Goal: Task Accomplishment & Management: Manage account settings

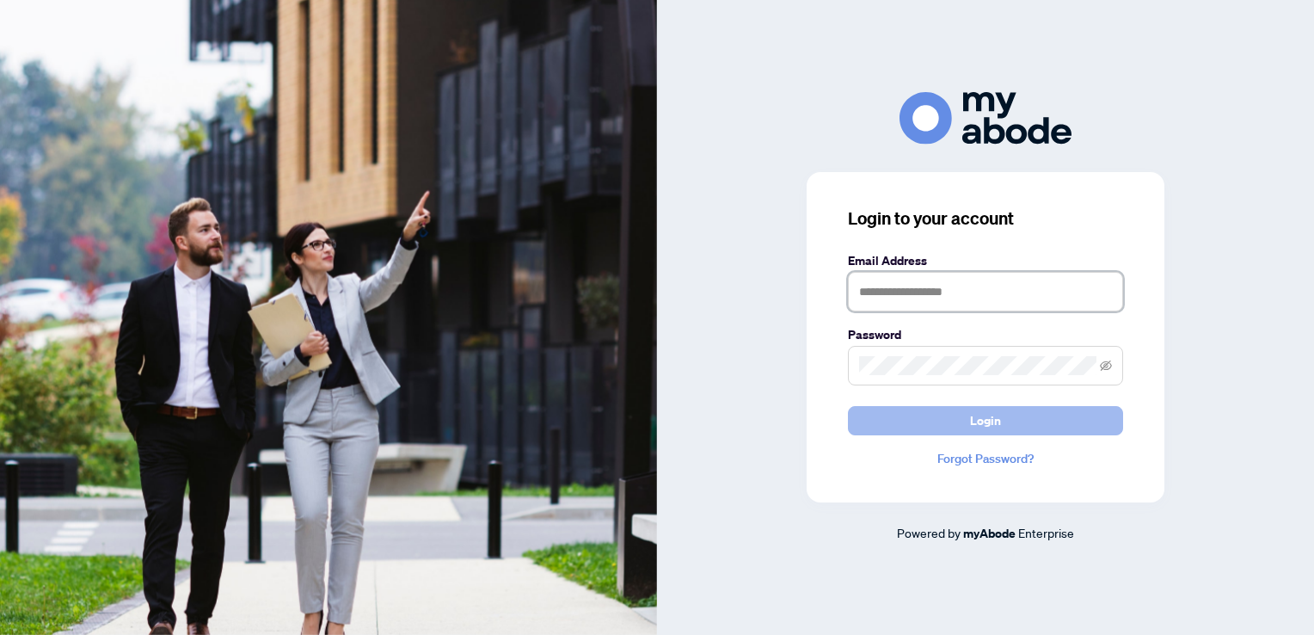
type input "**********"
click at [991, 428] on span "Login" at bounding box center [985, 421] width 31 height 28
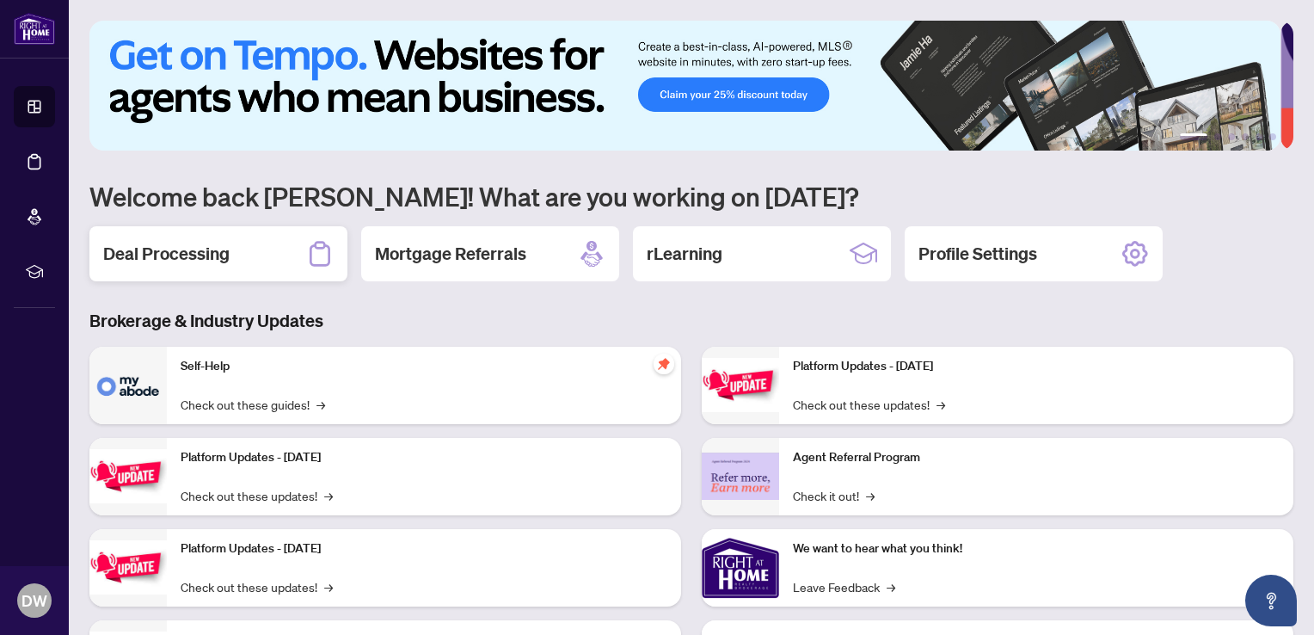
click at [194, 256] on h2 "Deal Processing" at bounding box center [166, 254] width 126 height 24
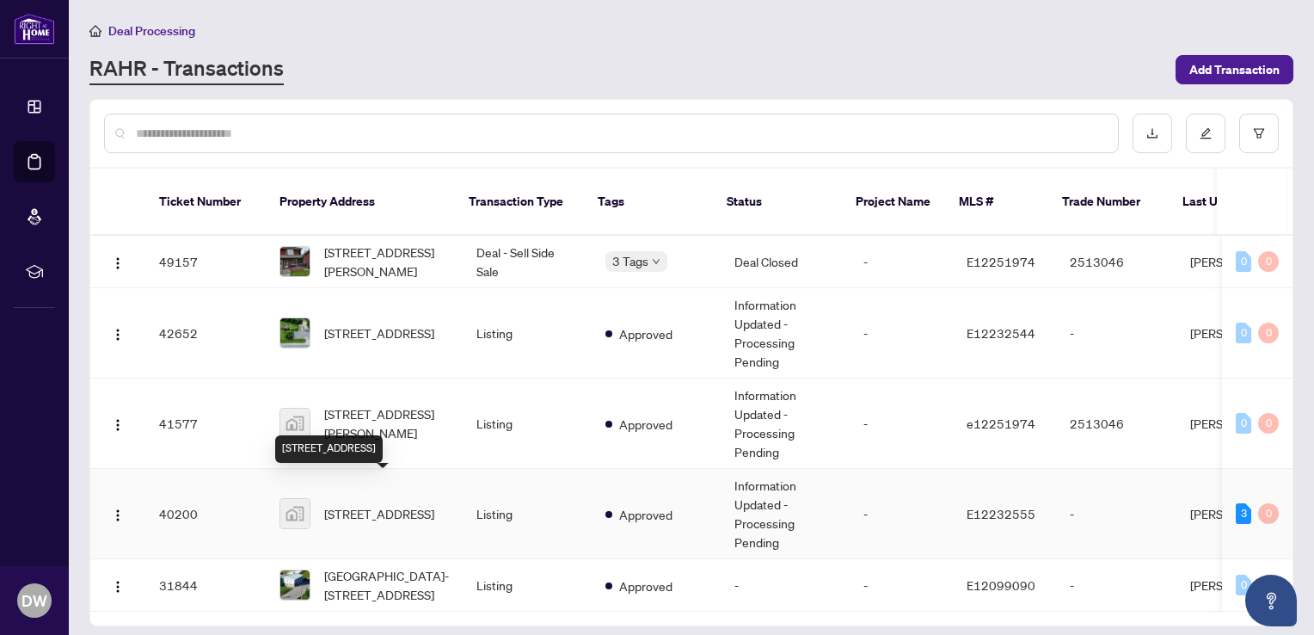
click at [364, 504] on span "185-14550 Regional Rd 57, Blackstock, ON, Canada" at bounding box center [379, 513] width 110 height 19
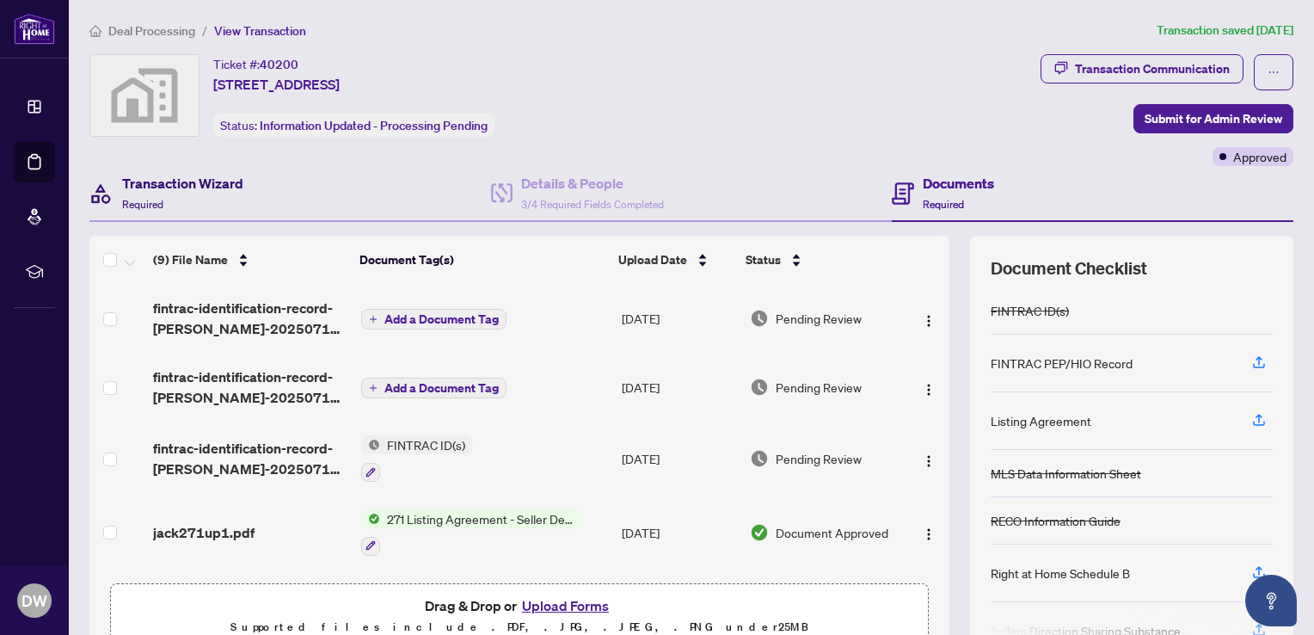
click at [172, 183] on h4 "Transaction Wizard" at bounding box center [182, 183] width 121 height 21
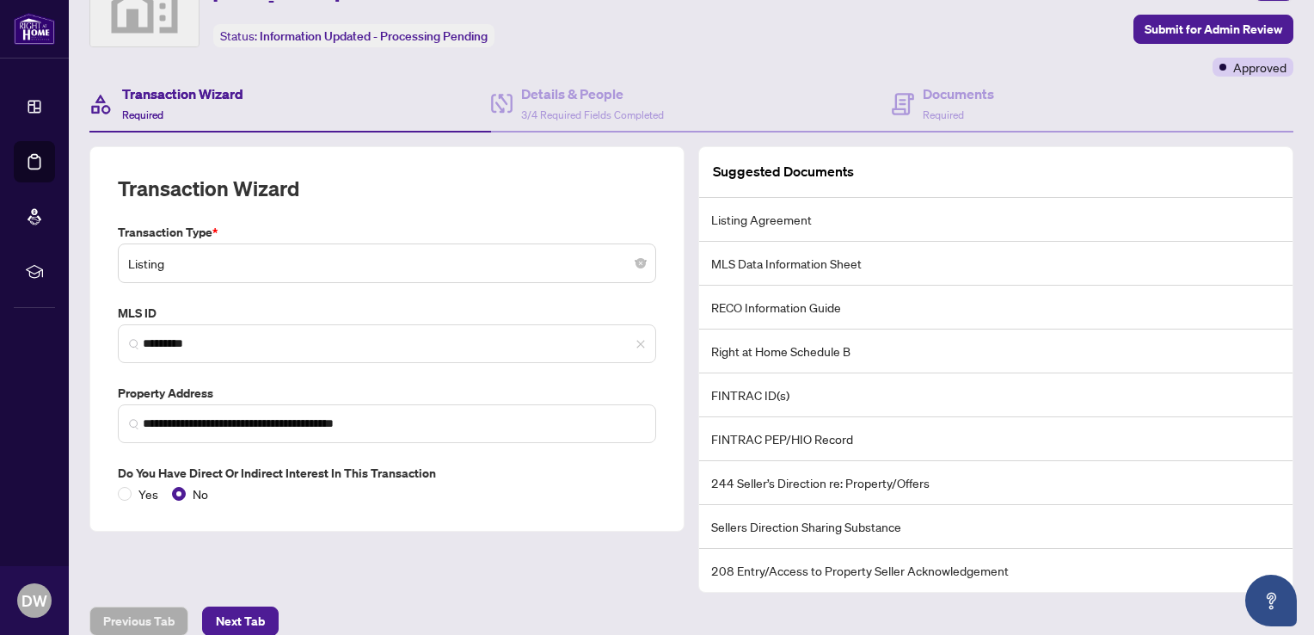
scroll to position [105, 0]
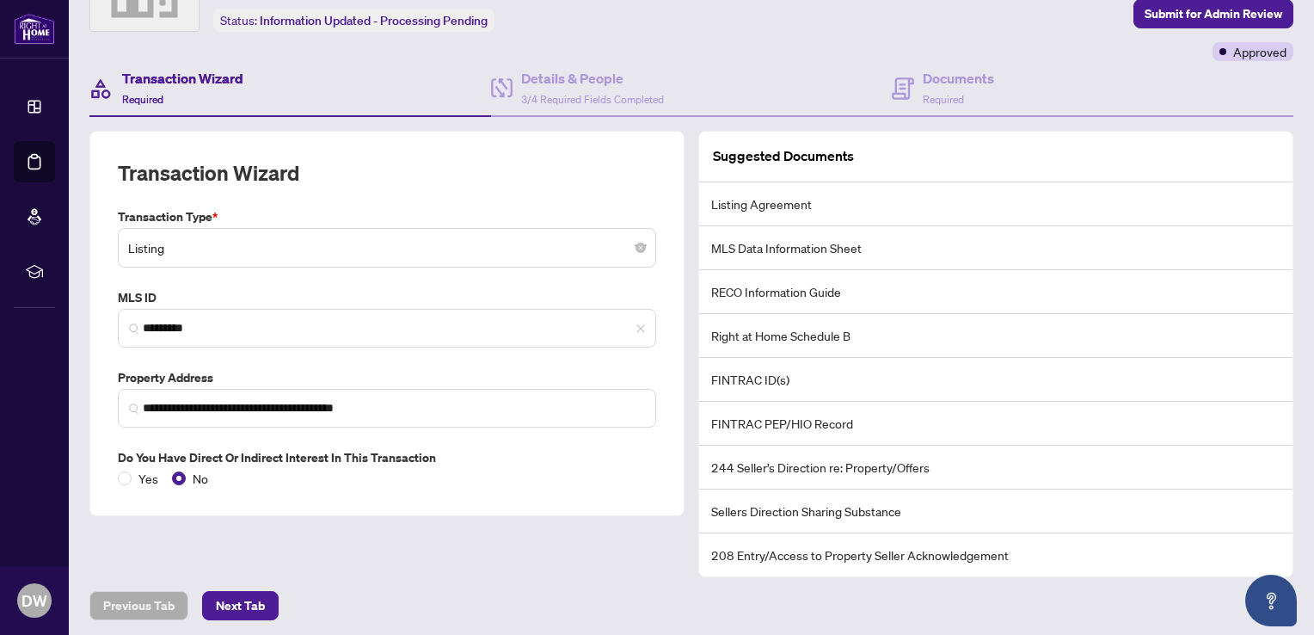
click at [636, 255] on span "Listing" at bounding box center [387, 247] width 518 height 33
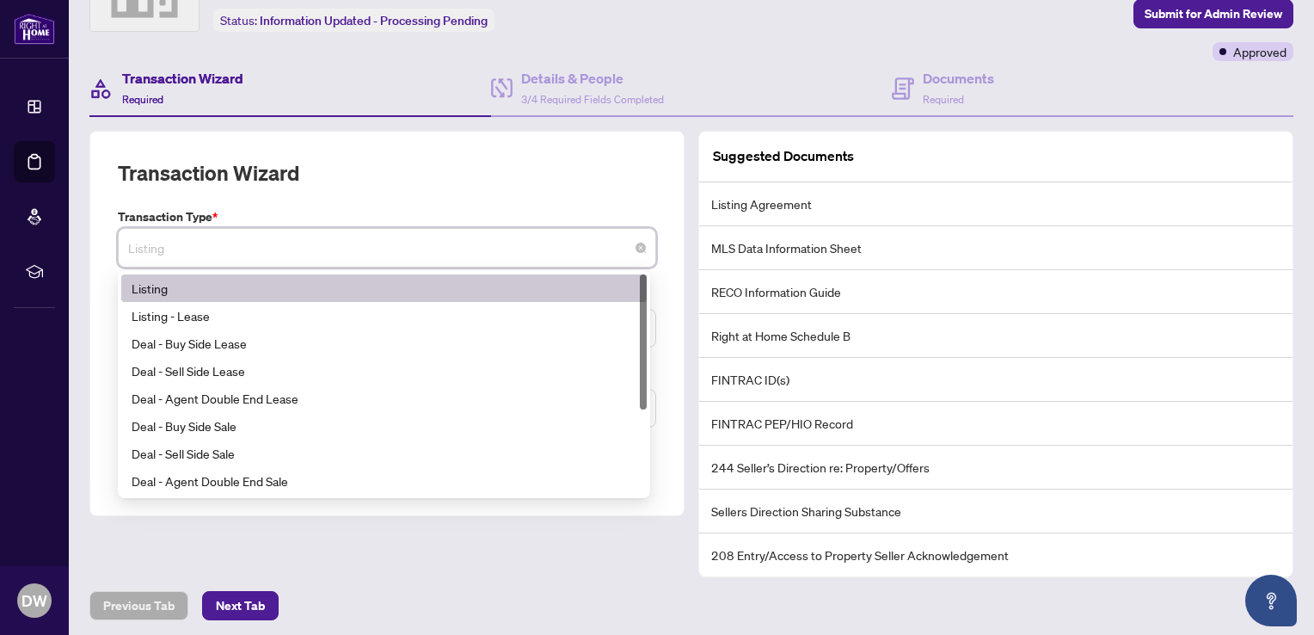
click at [635, 252] on span "Listing" at bounding box center [387, 247] width 518 height 33
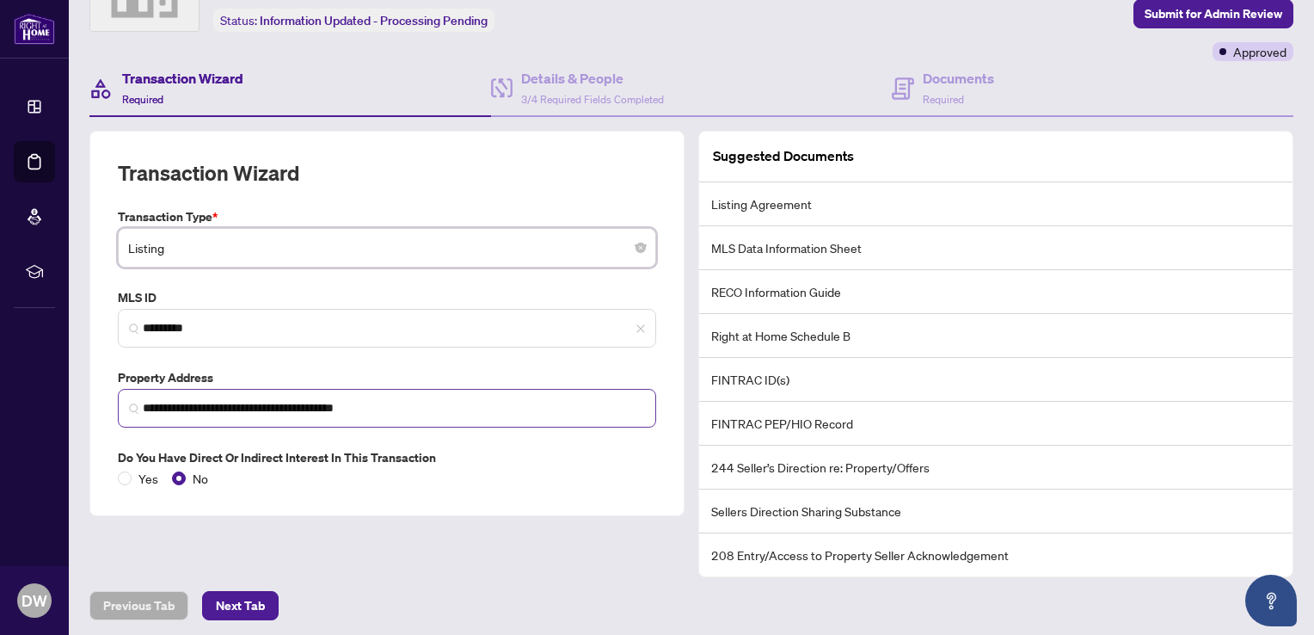
click at [130, 404] on img at bounding box center [134, 408] width 10 height 10
click at [494, 469] on div "Yes No" at bounding box center [387, 478] width 538 height 19
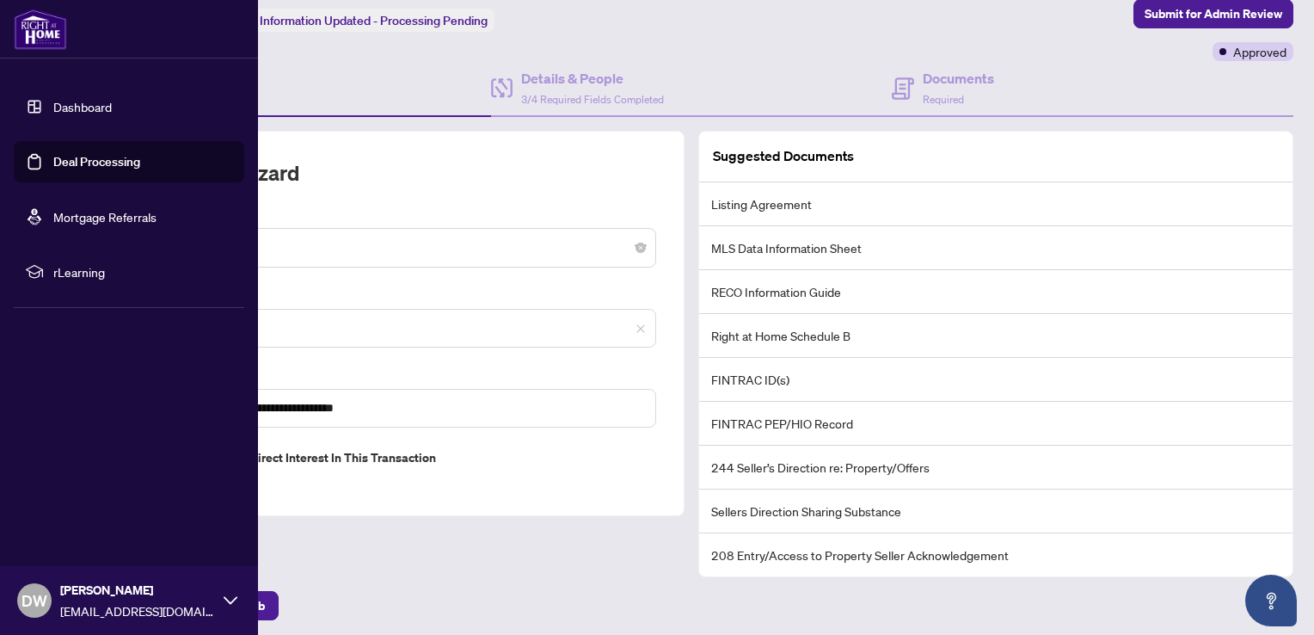
click at [77, 105] on link "Dashboard" at bounding box center [82, 106] width 58 height 15
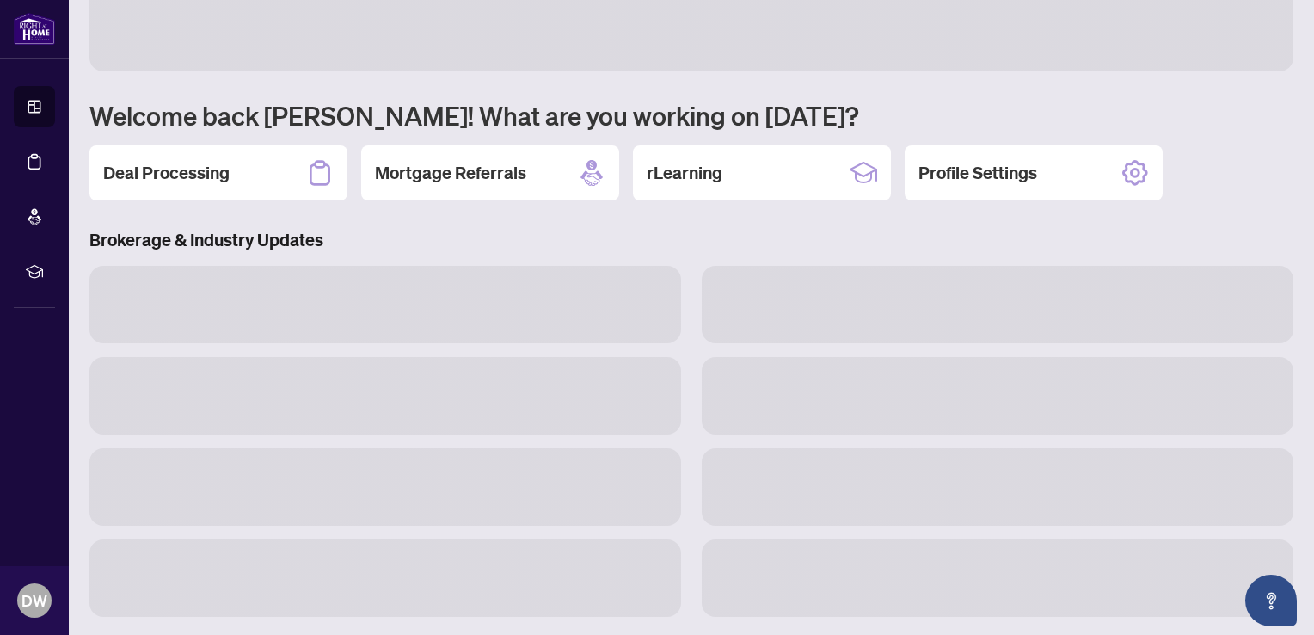
scroll to position [105, 0]
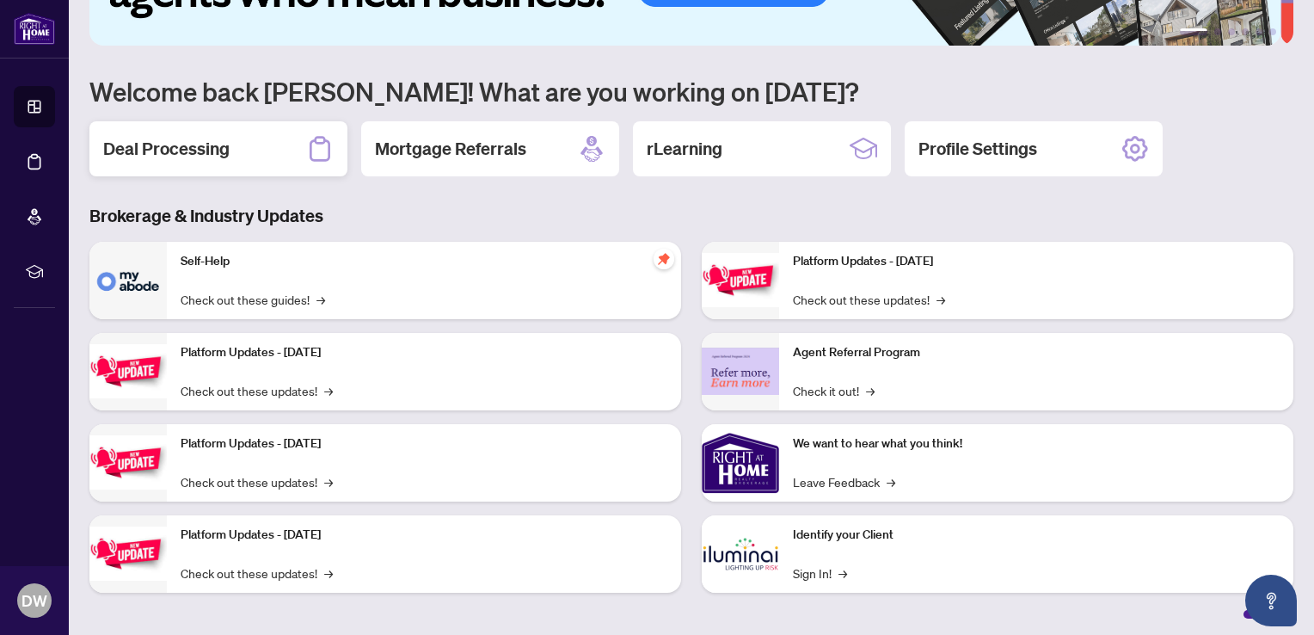
click at [187, 139] on h2 "Deal Processing" at bounding box center [166, 149] width 126 height 24
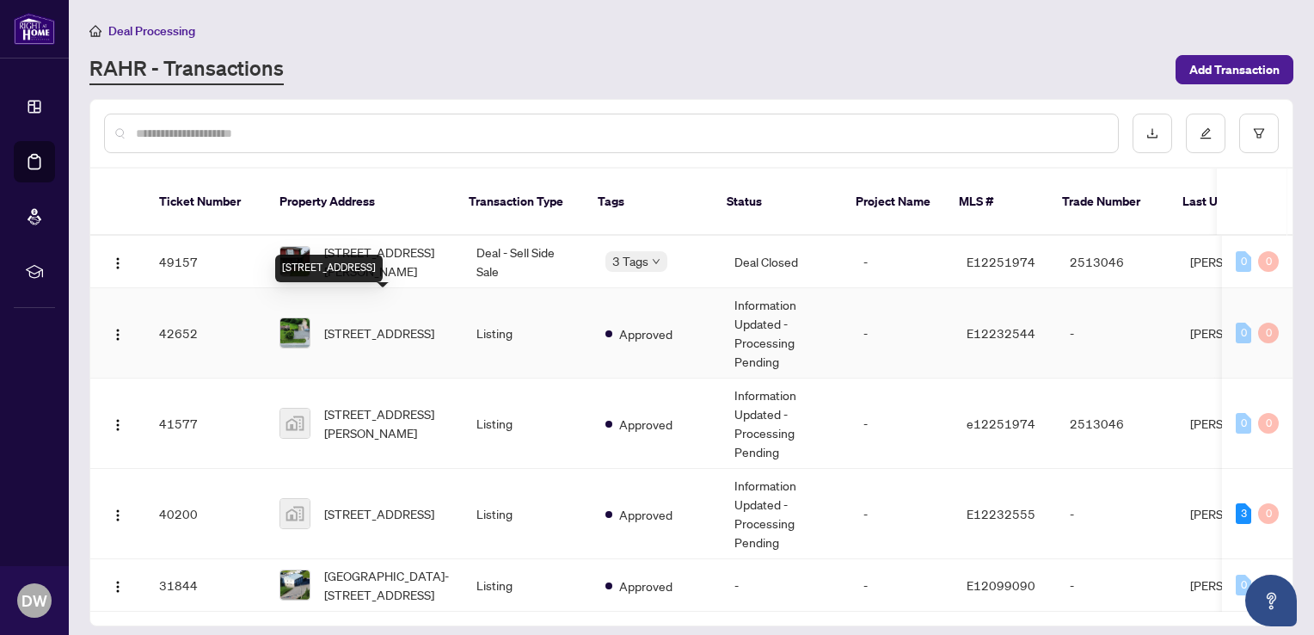
click at [367, 323] on span "14550 REGIONAL RD 57 Rd, Scugog, Ontario L0B 1B0, Canada" at bounding box center [379, 332] width 110 height 19
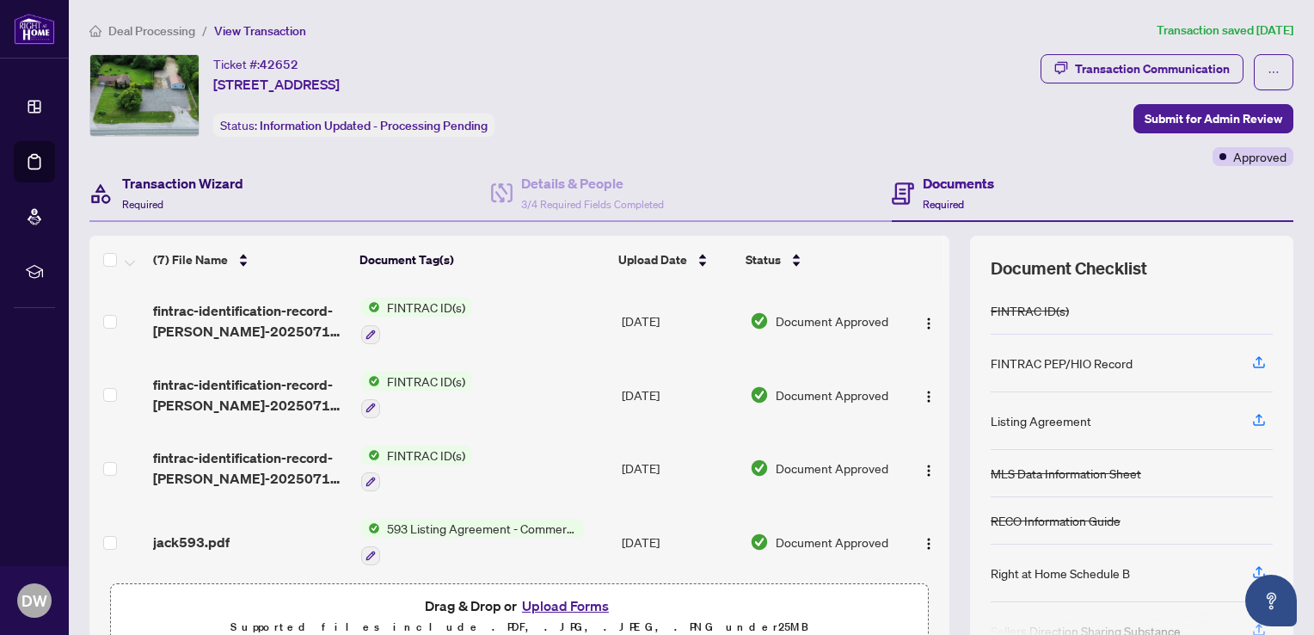
click at [171, 184] on h4 "Transaction Wizard" at bounding box center [182, 183] width 121 height 21
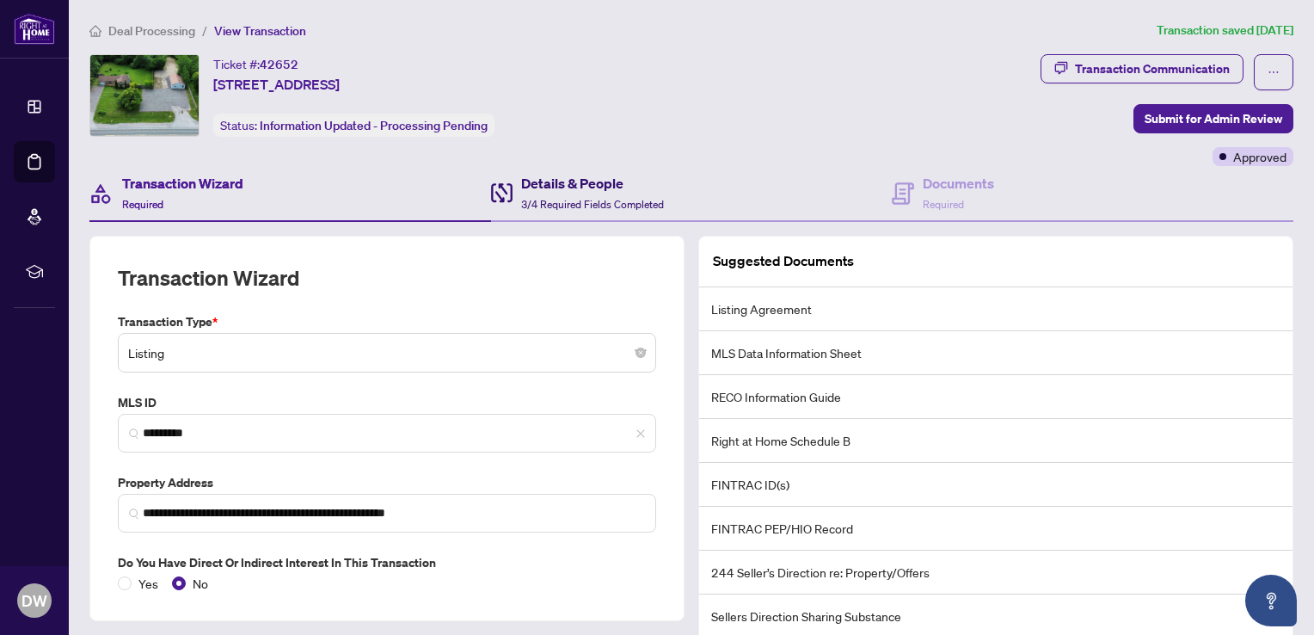
click at [538, 184] on h4 "Details & People" at bounding box center [592, 183] width 143 height 21
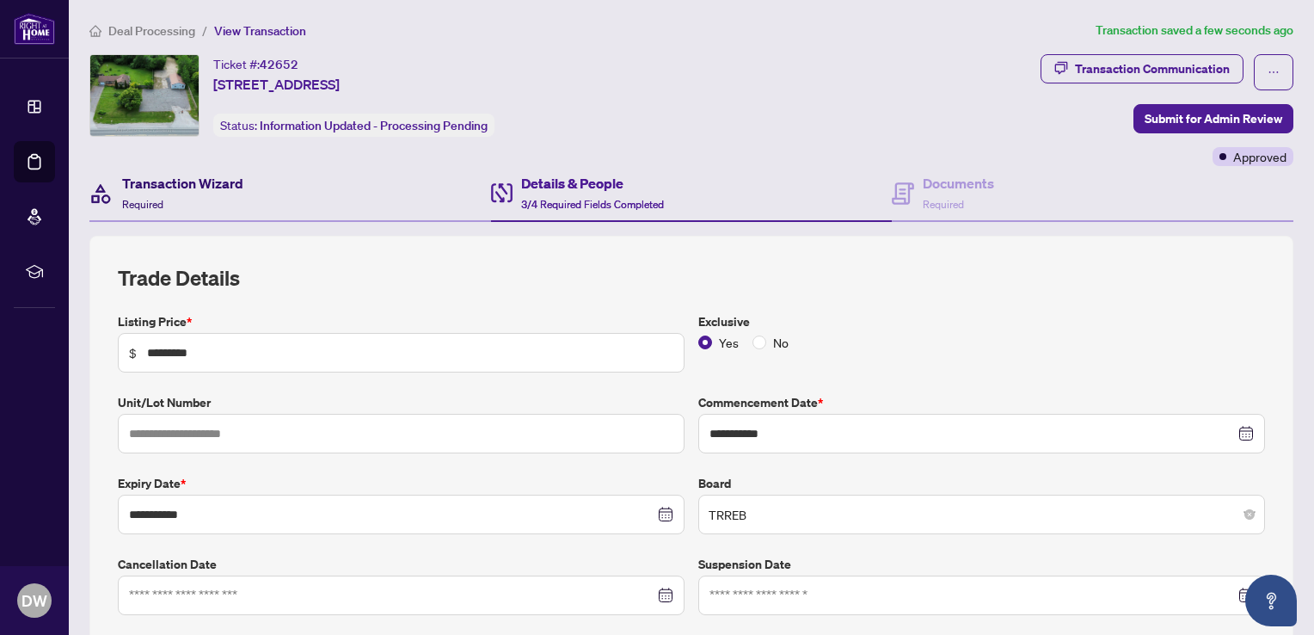
click at [181, 175] on h4 "Transaction Wizard" at bounding box center [182, 183] width 121 height 21
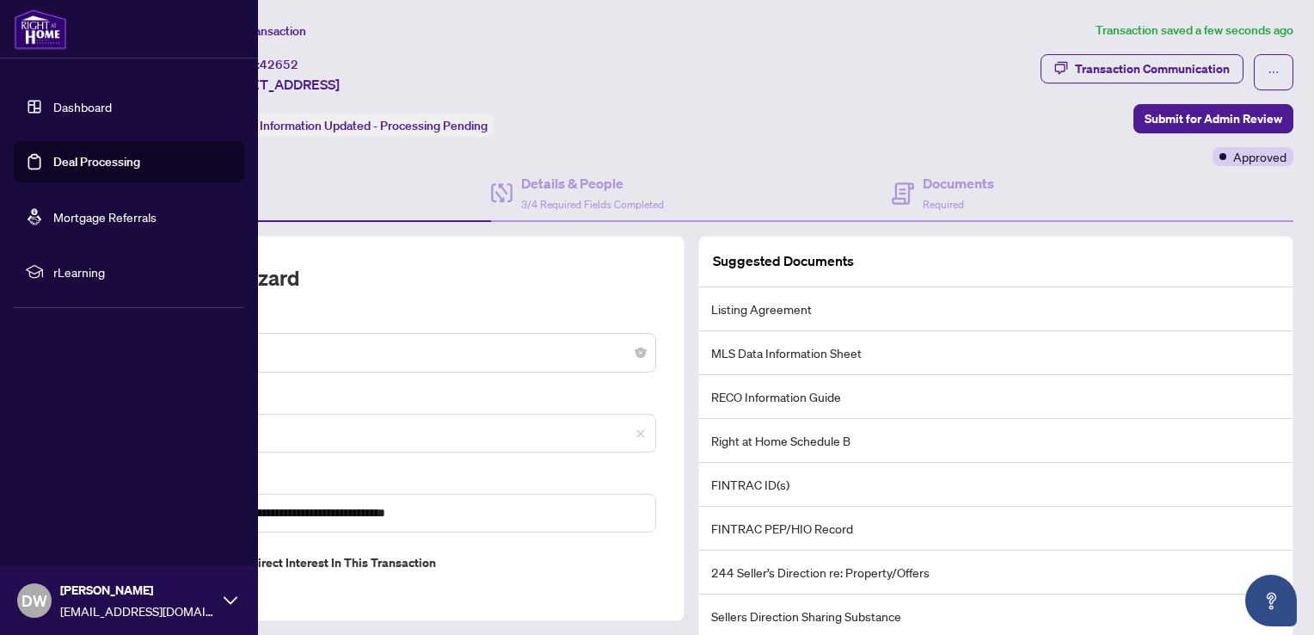
click at [53, 105] on link "Dashboard" at bounding box center [82, 106] width 58 height 15
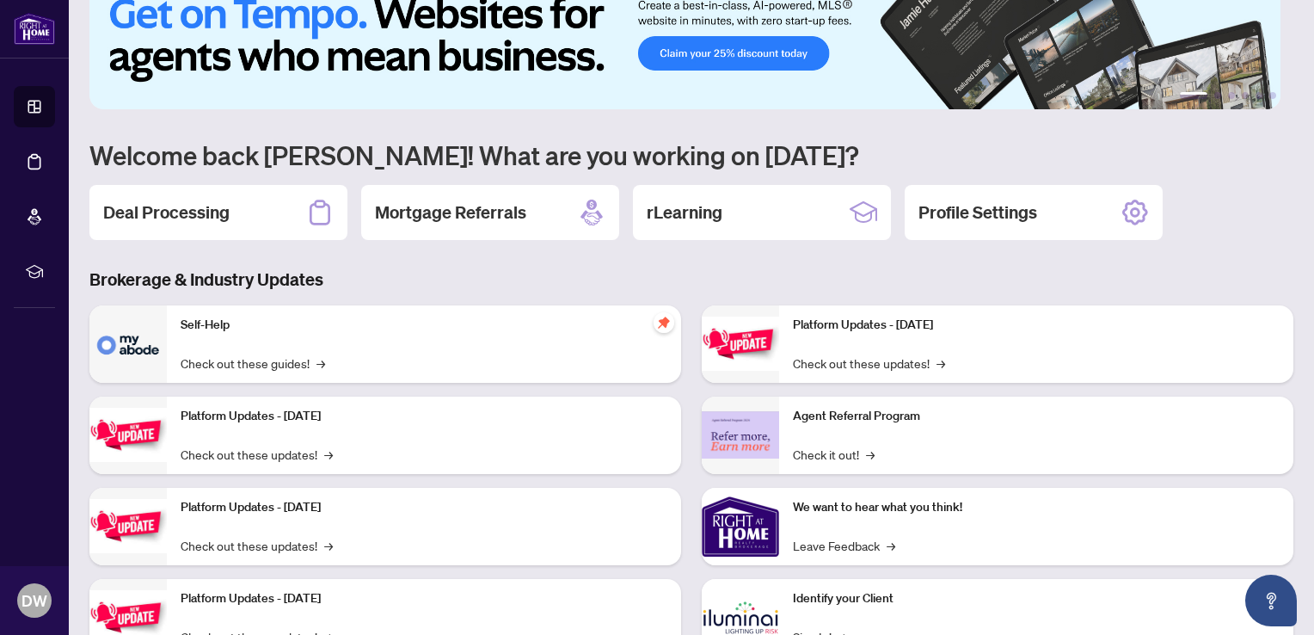
scroll to position [107, 0]
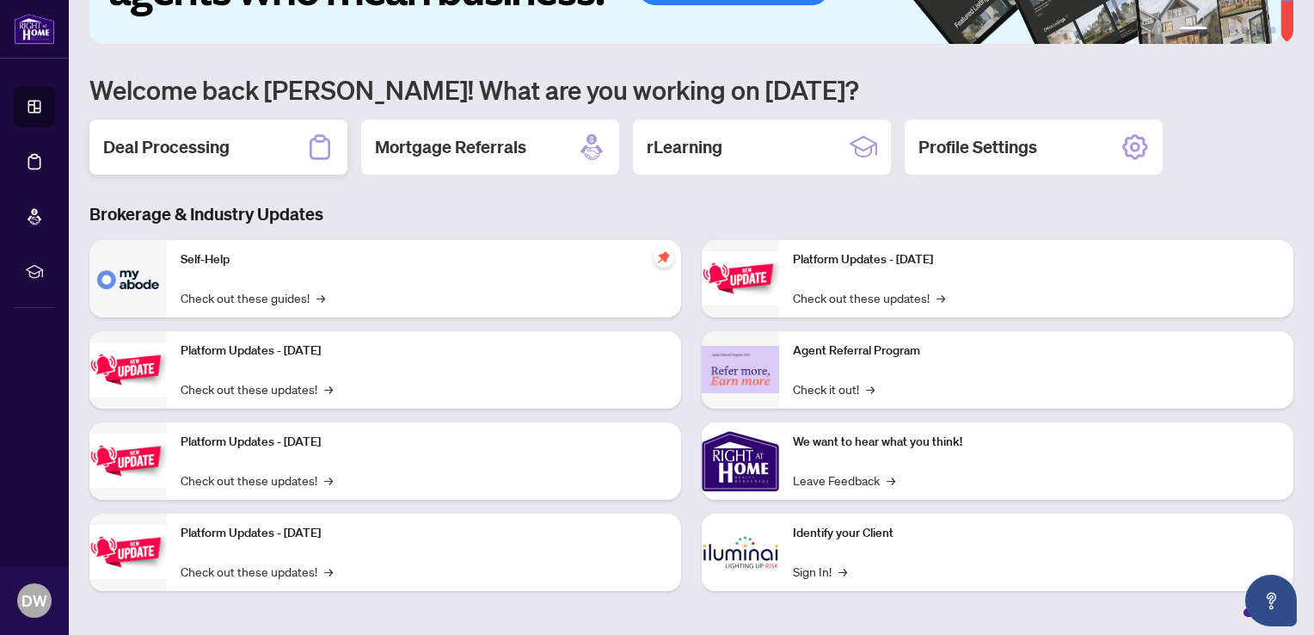
click at [199, 143] on h2 "Deal Processing" at bounding box center [166, 147] width 126 height 24
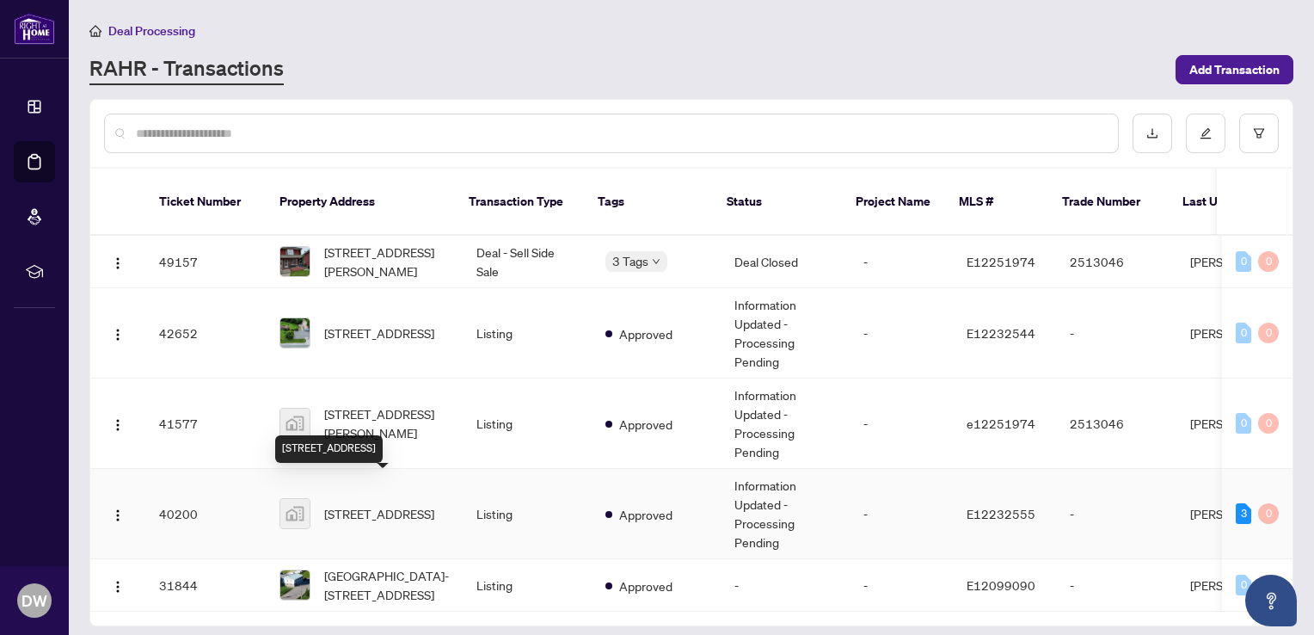
click at [369, 504] on span "185-14550 Regional Rd 57, Blackstock, ON, Canada" at bounding box center [379, 513] width 110 height 19
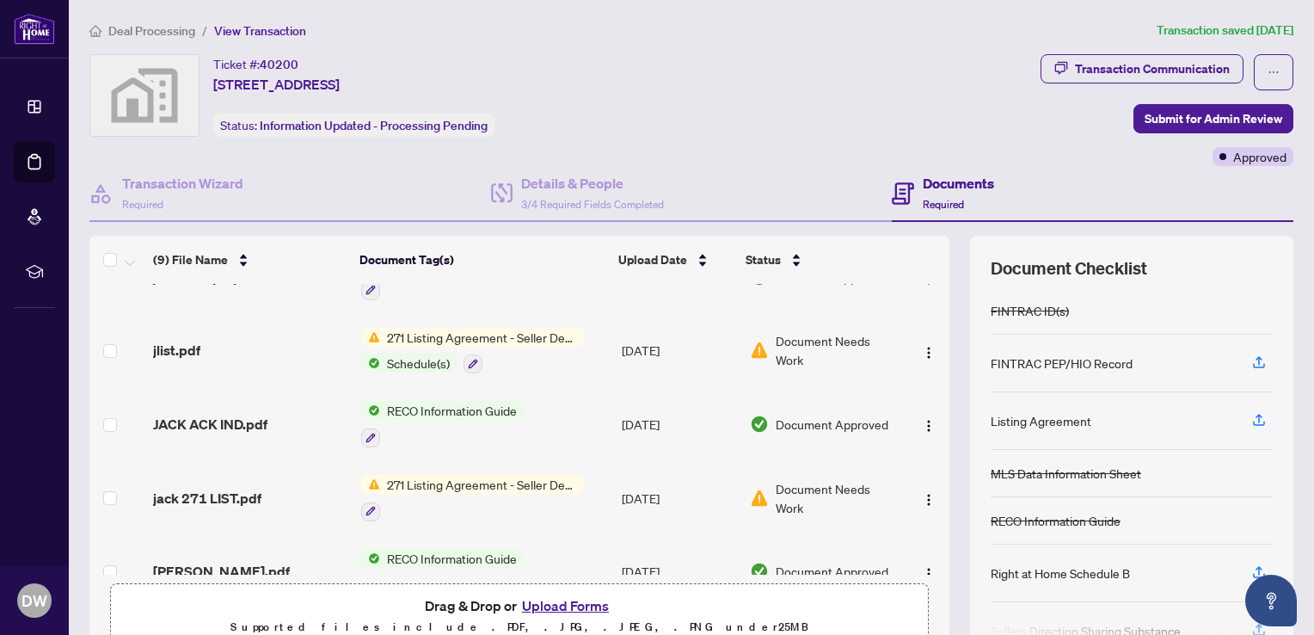
scroll to position [258, 0]
click at [423, 330] on span "271 Listing Agreement - Seller Designated Representation Agreement Authority to…" at bounding box center [482, 334] width 204 height 19
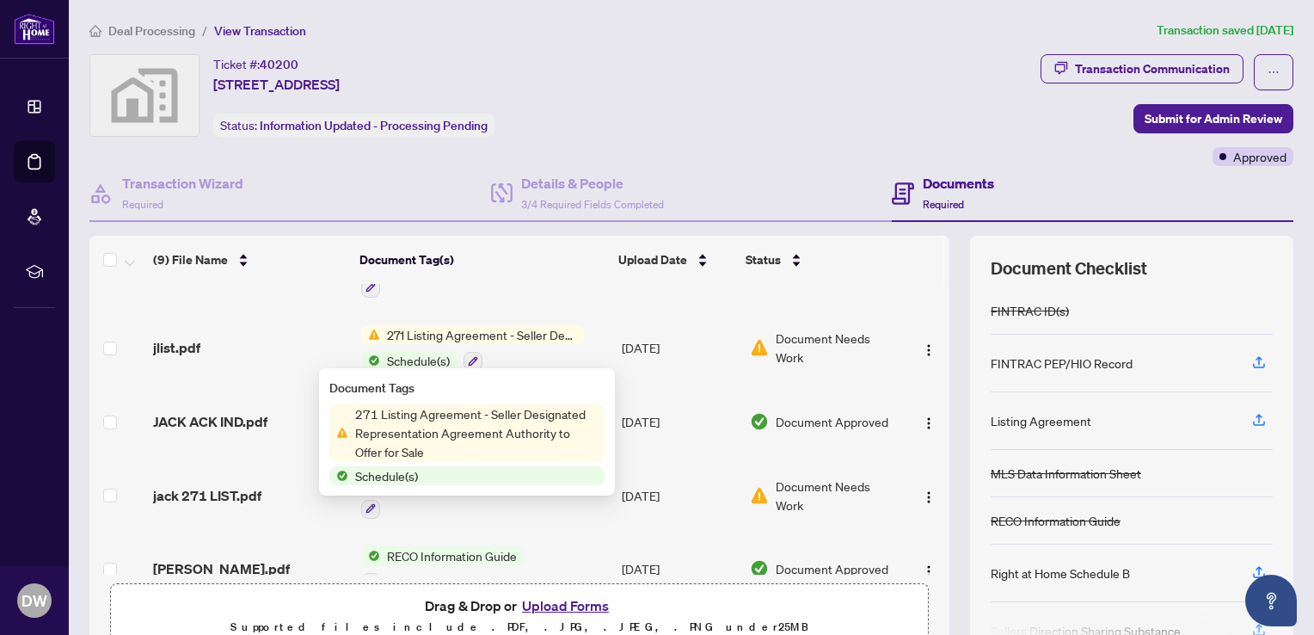
click at [406, 421] on span "271 Listing Agreement - Seller Designated Representation Agreement Authority to…" at bounding box center [476, 432] width 256 height 57
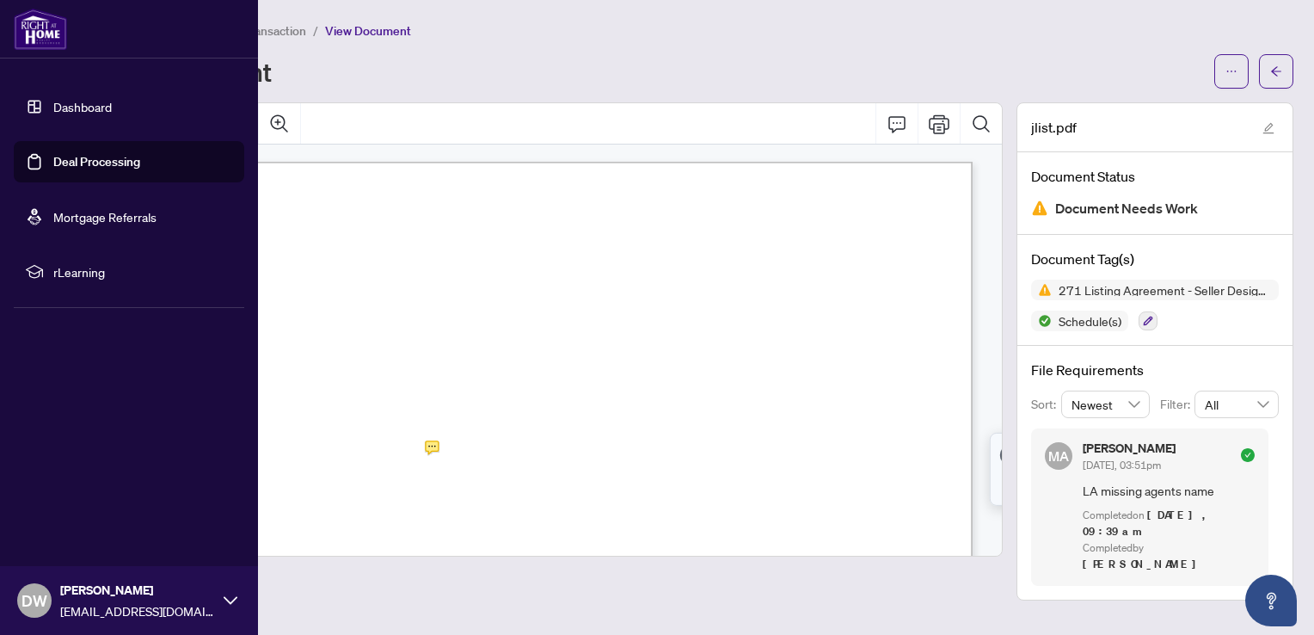
click at [70, 106] on link "Dashboard" at bounding box center [82, 106] width 58 height 15
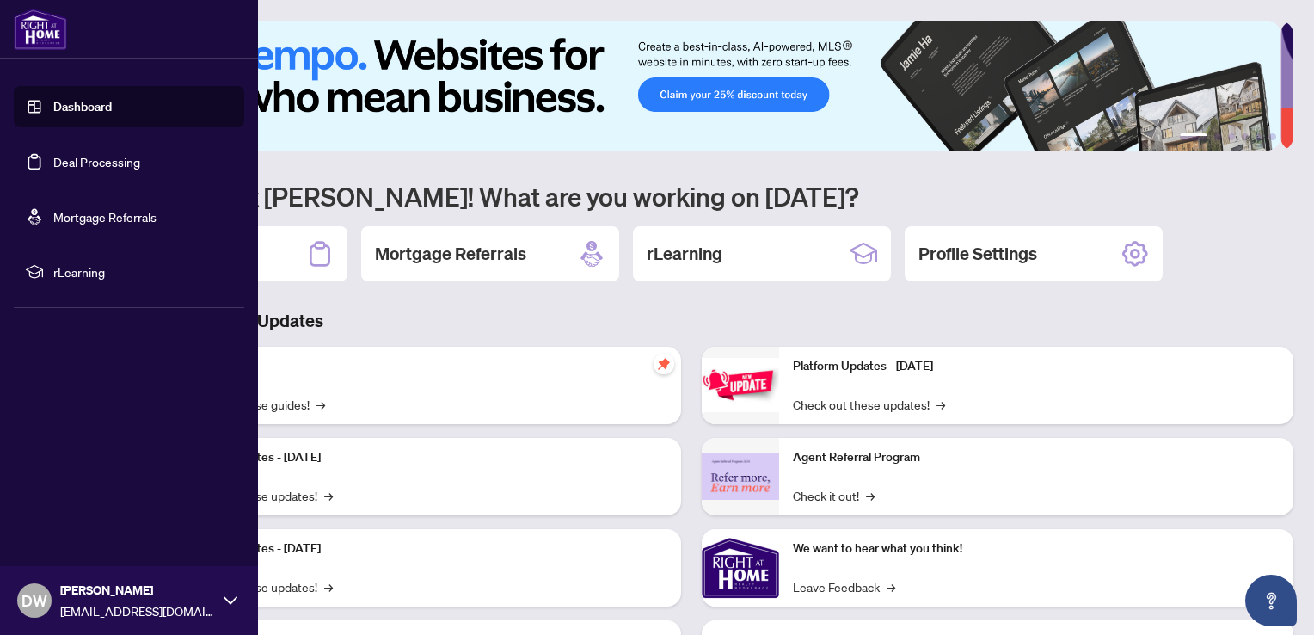
click at [53, 107] on link "Dashboard" at bounding box center [82, 106] width 58 height 15
click at [227, 598] on icon at bounding box center [231, 600] width 14 height 14
click at [74, 494] on span "Logout" at bounding box center [69, 498] width 39 height 28
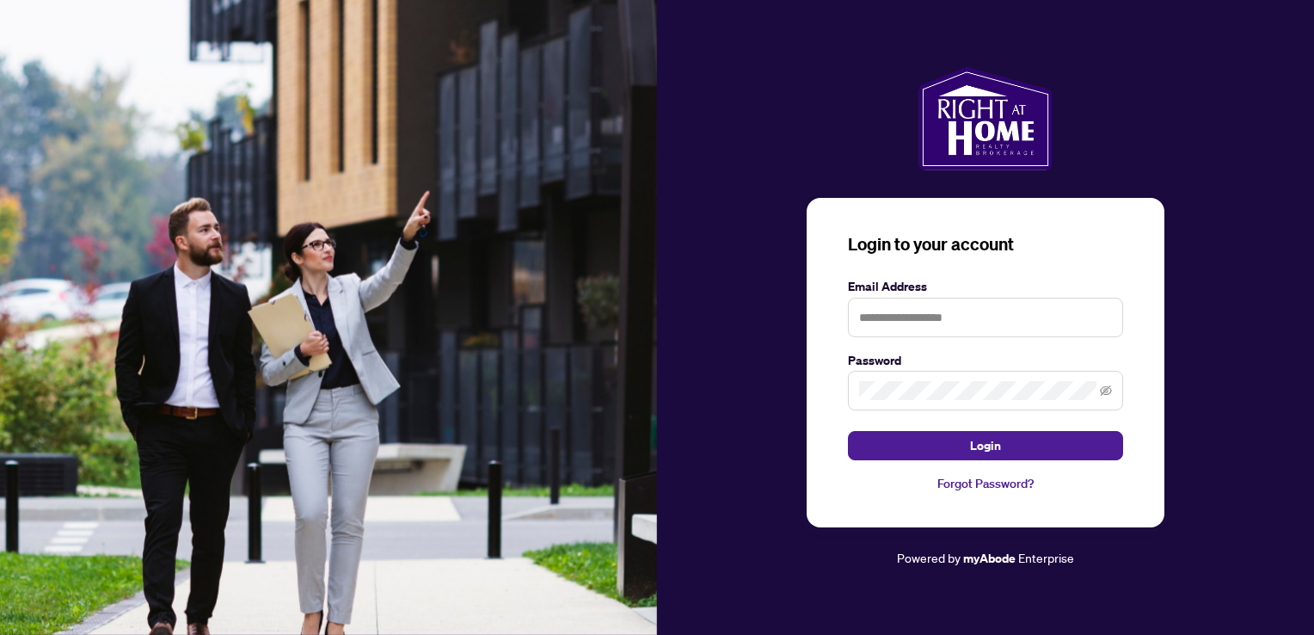
click at [76, 500] on img at bounding box center [328, 317] width 657 height 635
